Goal: Task Accomplishment & Management: Use online tool/utility

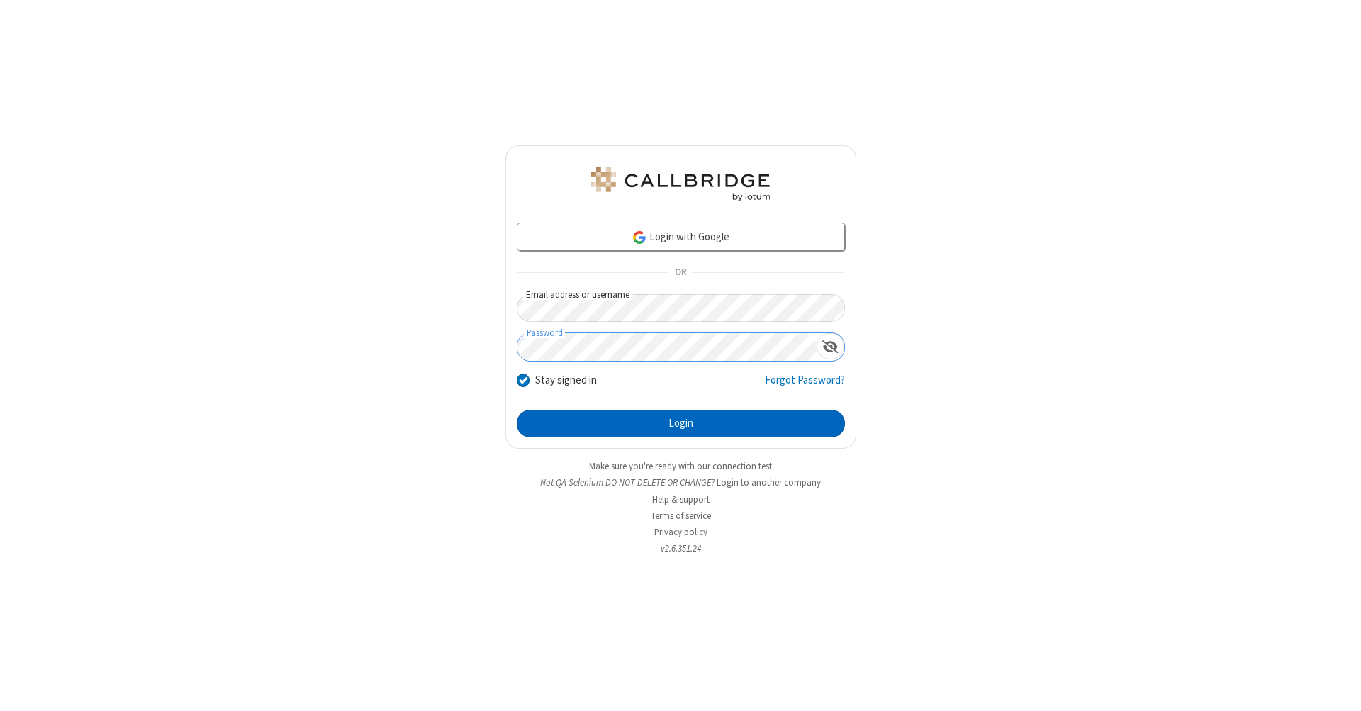
click at [680, 424] on button "Login" at bounding box center [681, 424] width 328 height 28
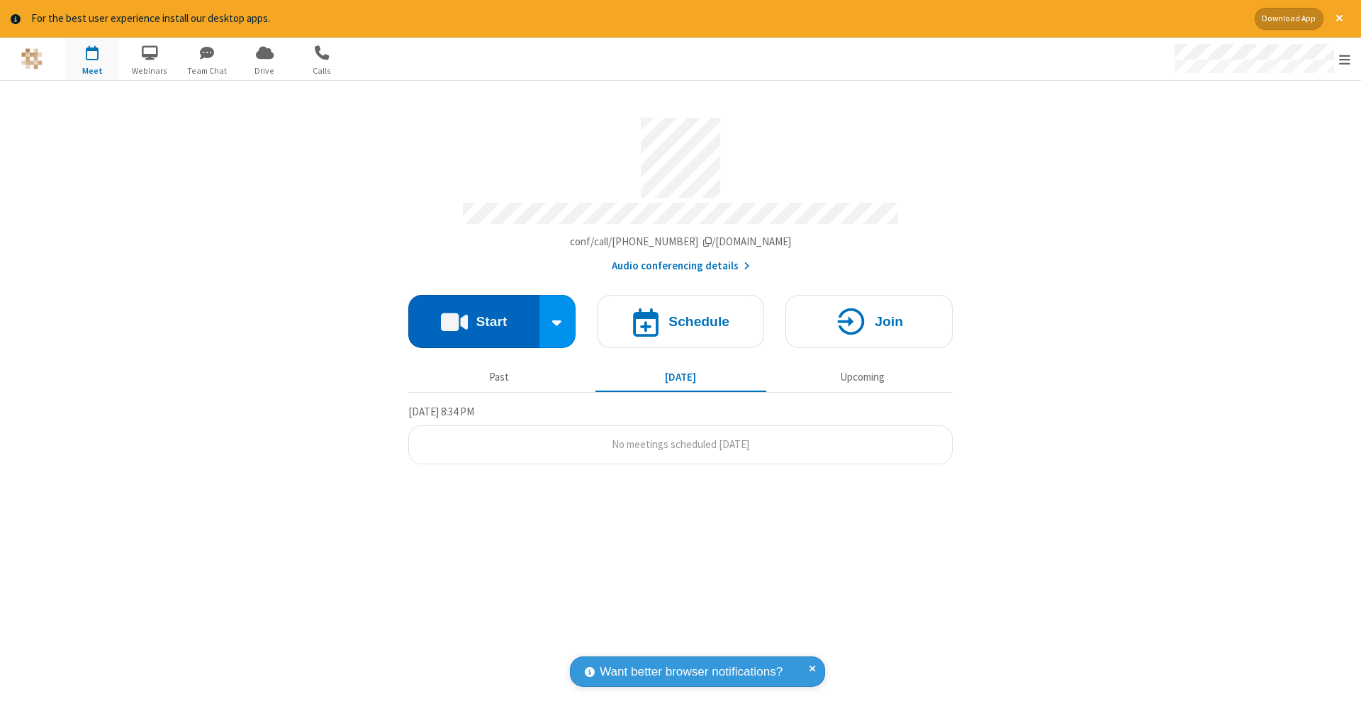
click at [473, 314] on button "Start" at bounding box center [473, 321] width 131 height 53
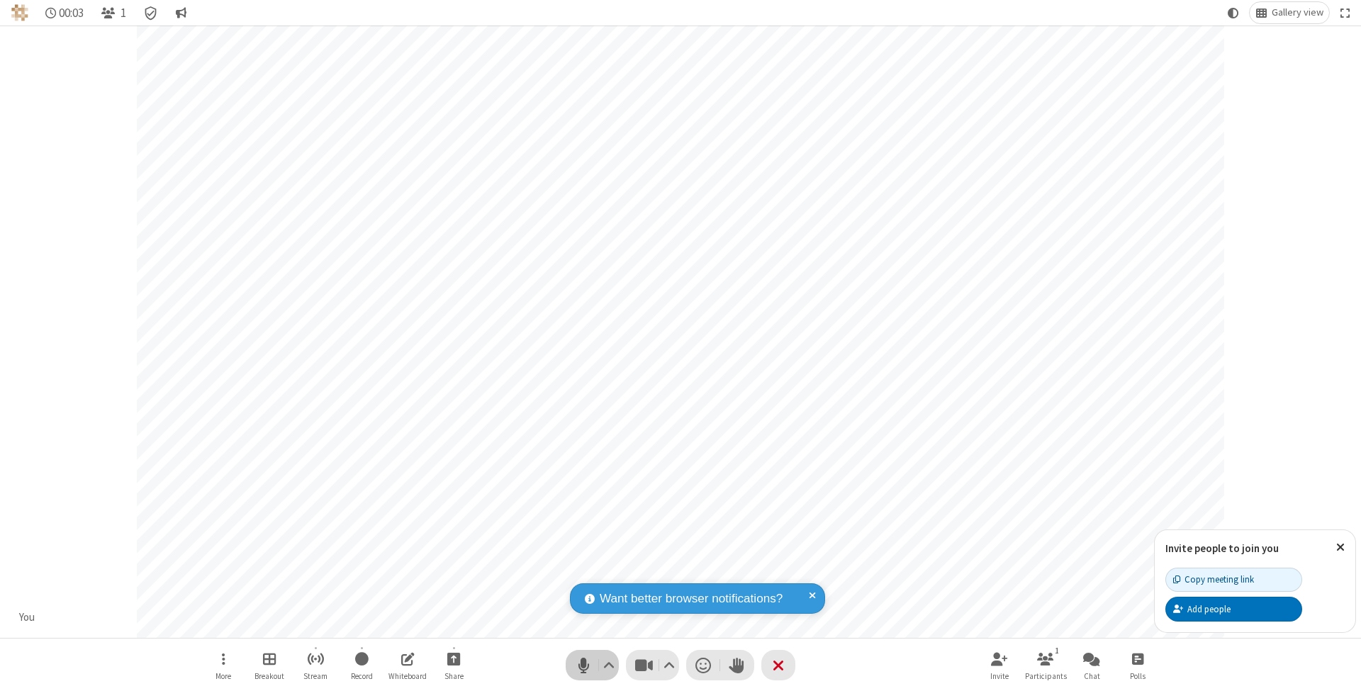
click at [583, 665] on span "Mute (⌘+Shift+A)" at bounding box center [583, 665] width 21 height 21
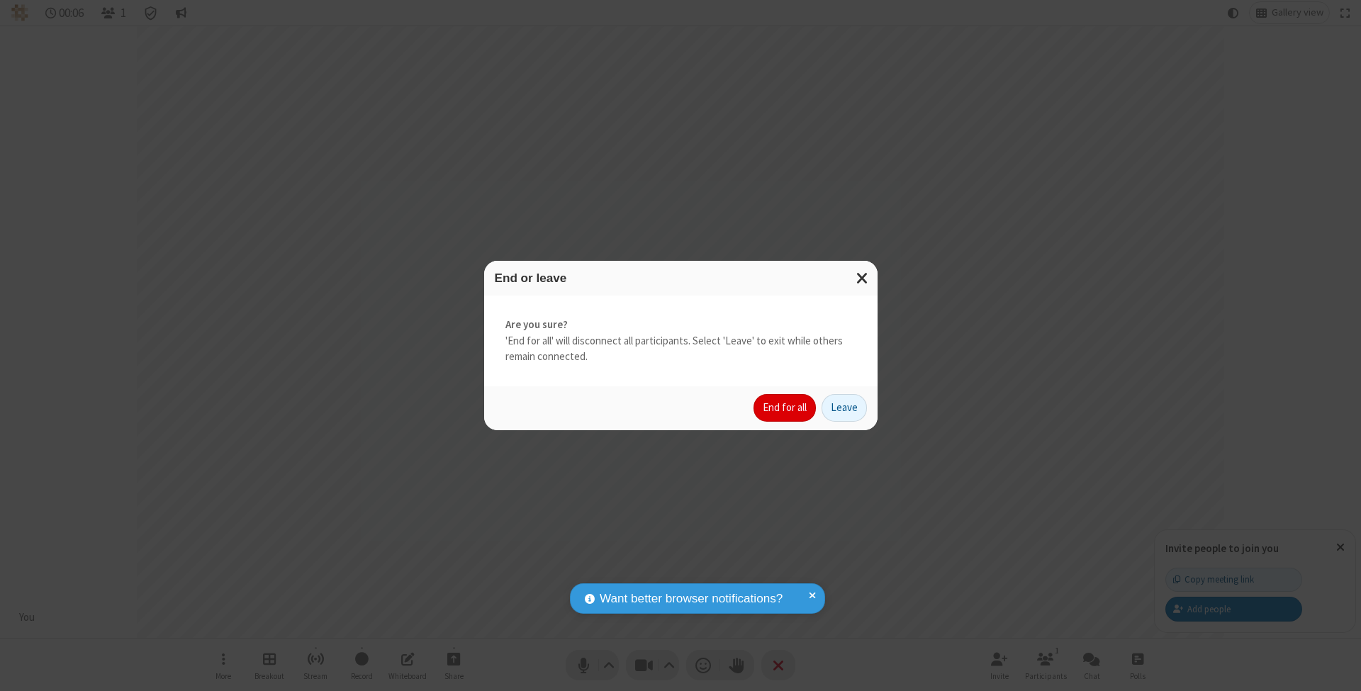
click at [785, 407] on button "End for all" at bounding box center [784, 408] width 62 height 28
